Goal: Task Accomplishment & Management: Use online tool/utility

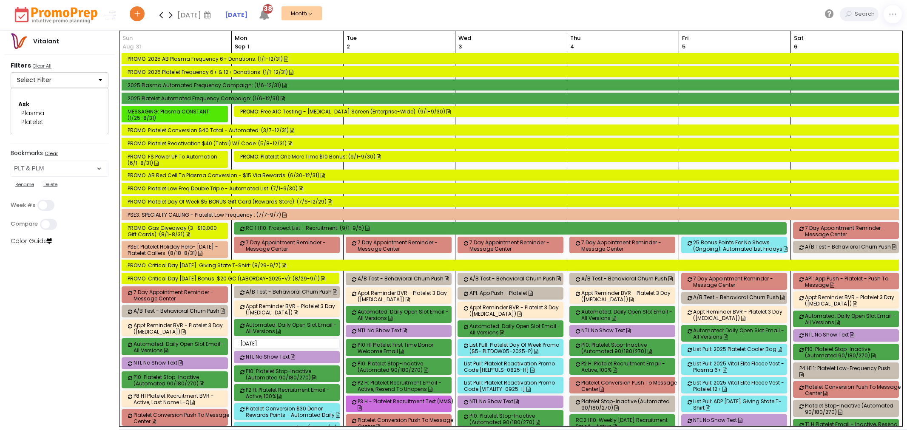
select select "48"
click at [242, 14] on strong "[DATE]" at bounding box center [236, 15] width 23 height 9
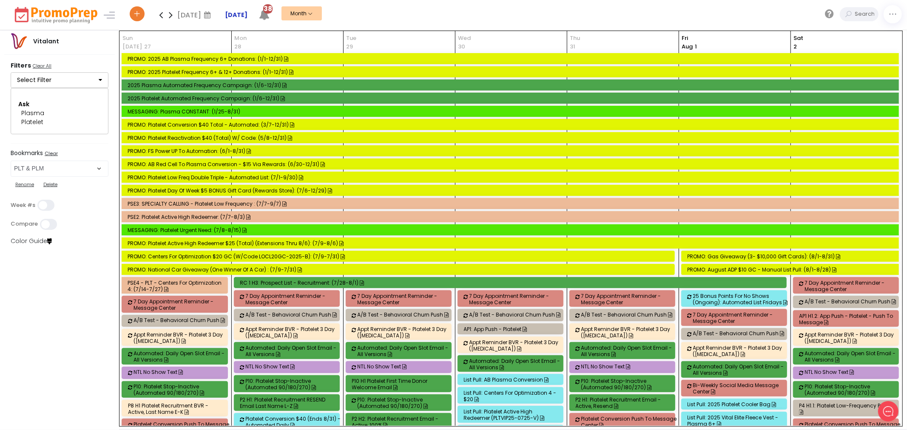
click at [236, 14] on strong "[DATE]" at bounding box center [236, 15] width 23 height 9
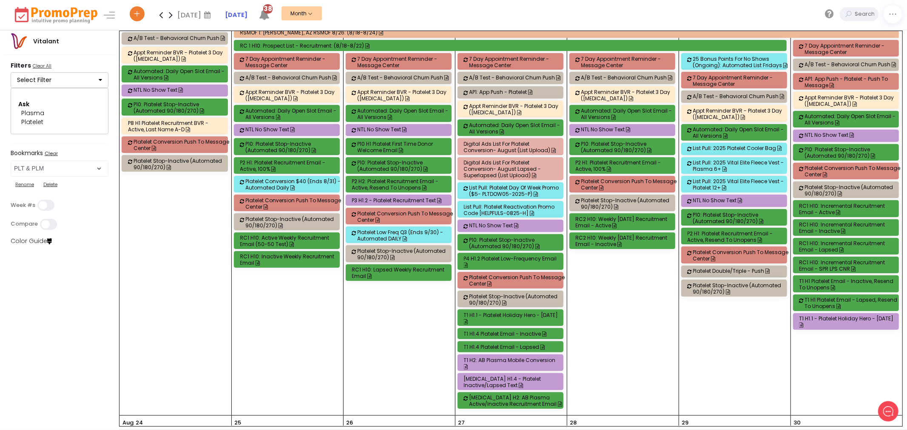
scroll to position [1969, 0]
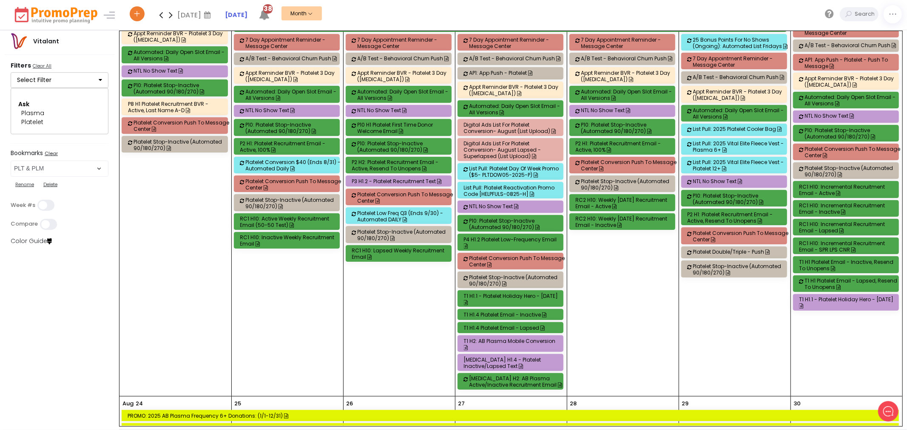
click at [502, 174] on div "List Pull: Platelet Day Of Week Promo ($5- PLTDOW05-2025-P)" at bounding box center [517, 171] width 96 height 13
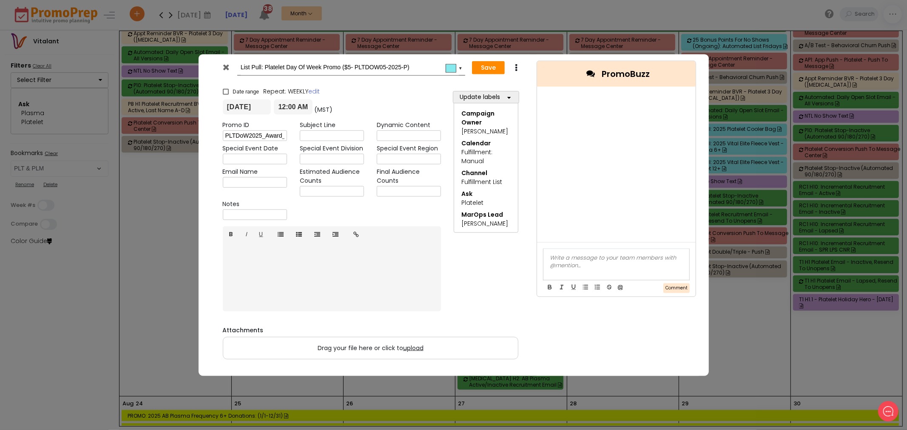
click at [518, 69] on icon at bounding box center [516, 67] width 6 height 9
click at [533, 79] on link "Duplicate" at bounding box center [542, 83] width 59 height 17
drag, startPoint x: 262, startPoint y: 67, endPoint x: 236, endPoint y: 65, distance: 26.0
click at [236, 65] on div "Copy of List Pull: Platelet Day Of Week Promo ($5- PLTDOW05-2025-P) #86e9ee ▼" at bounding box center [340, 68] width 249 height 16
click at [436, 69] on input "List Pull: Platelet Day Of Week Promo ($5- PLTDOW05-2025-P)" at bounding box center [350, 67] width 218 height 15
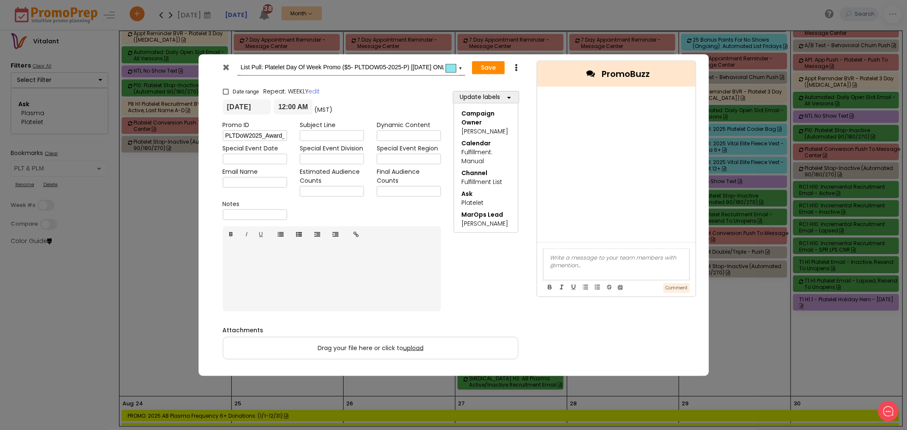
type input "List Pull: Platelet Day Of Week Promo ($5- PLTDOW05-2025-P) [[DATE] ONLY]"
drag, startPoint x: 481, startPoint y: 70, endPoint x: 467, endPoint y: 198, distance: 129.2
click at [467, 198] on div "List Pull: Platelet Day Of Week Promo ($5- PLTDOW05-2025-P) [[DATE] ONLY] #86e9…" at bounding box center [370, 215] width 319 height 322
click at [478, 102] on button "Update labels" at bounding box center [486, 97] width 66 height 12
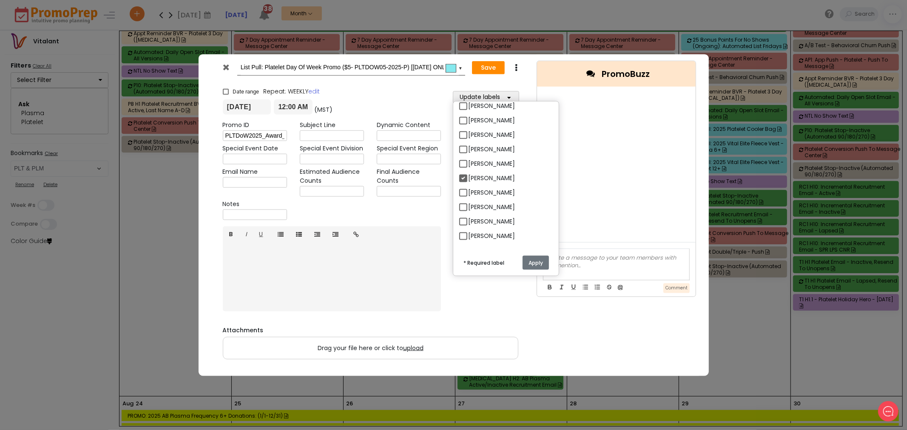
scroll to position [2084, 0]
click at [468, 191] on label "[PERSON_NAME]" at bounding box center [491, 192] width 47 height 9
click at [468, 191] on input "[PERSON_NAME]" at bounding box center [471, 189] width 6 height 6
checkbox input "true"
click at [536, 267] on button "Apply" at bounding box center [536, 263] width 26 height 14
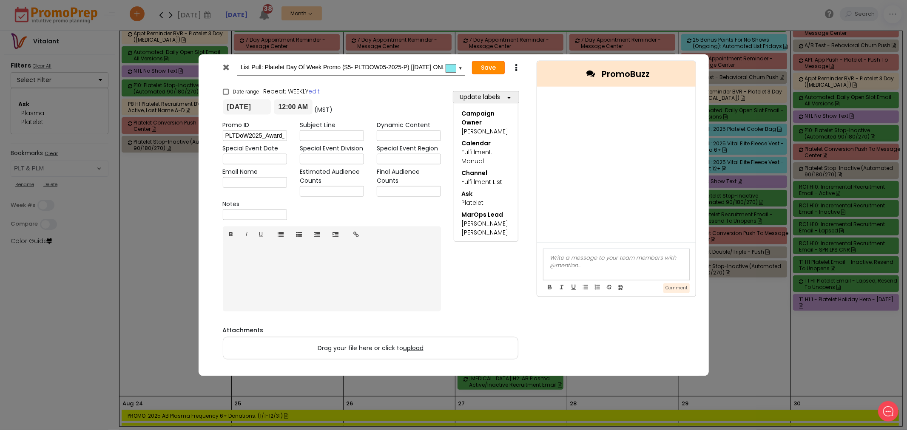
click at [488, 67] on button "Save" at bounding box center [488, 68] width 33 height 14
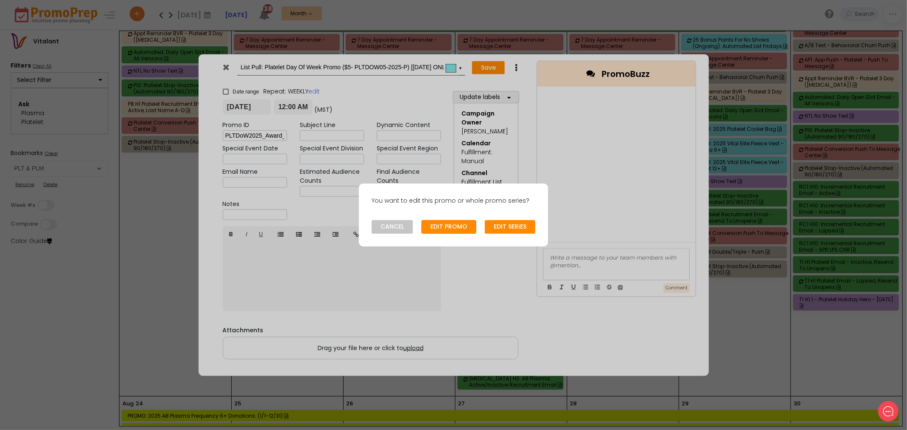
click at [454, 230] on button "EDIT PROMO" at bounding box center [448, 227] width 55 height 14
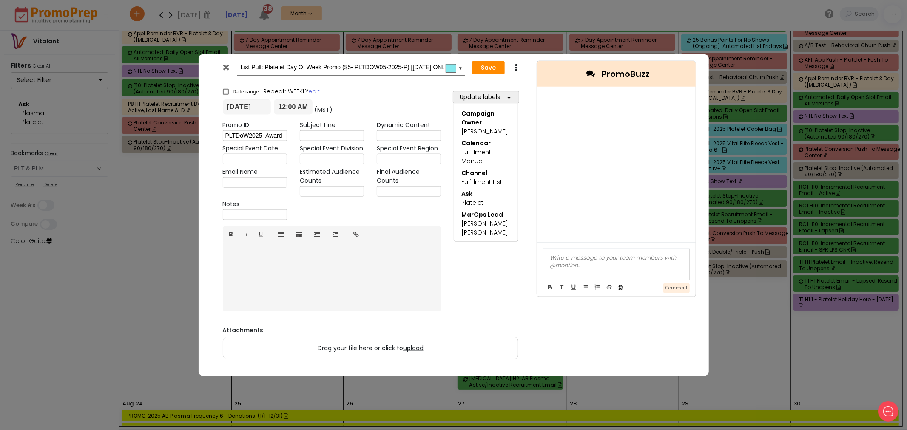
click at [223, 67] on icon at bounding box center [226, 67] width 6 height 9
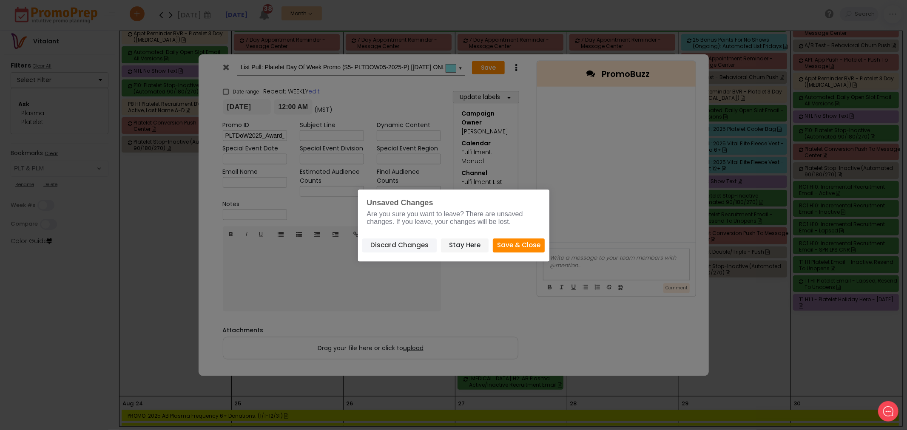
click at [396, 239] on button "Discard Changes" at bounding box center [399, 246] width 74 height 14
